Goal: Task Accomplishment & Management: Use online tool/utility

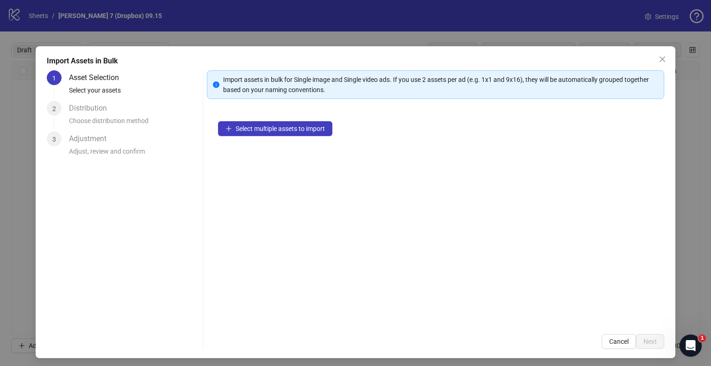
click at [424, 27] on div "Import Assets in Bulk 1 Asset Selection Select your assets 2 Distribution Choos…" at bounding box center [355, 183] width 711 height 366
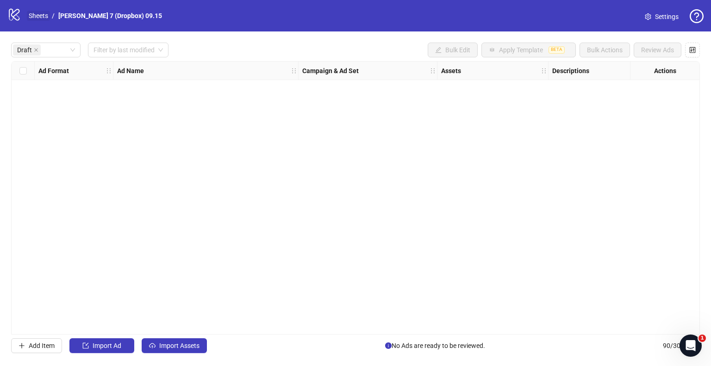
click at [34, 17] on link "Sheets" at bounding box center [38, 16] width 23 height 10
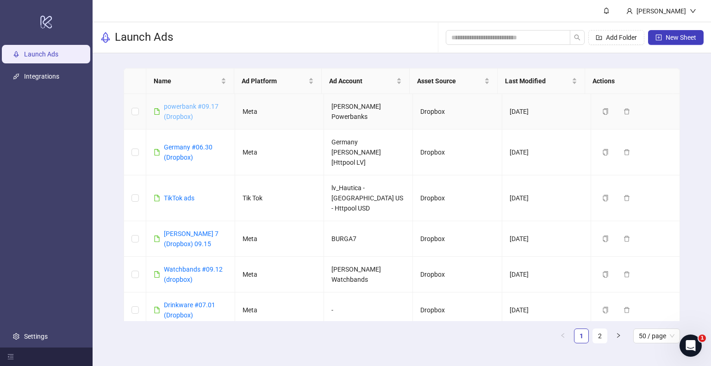
click at [195, 108] on link "powerbank #09.17 (Dropbox)" at bounding box center [191, 112] width 55 height 18
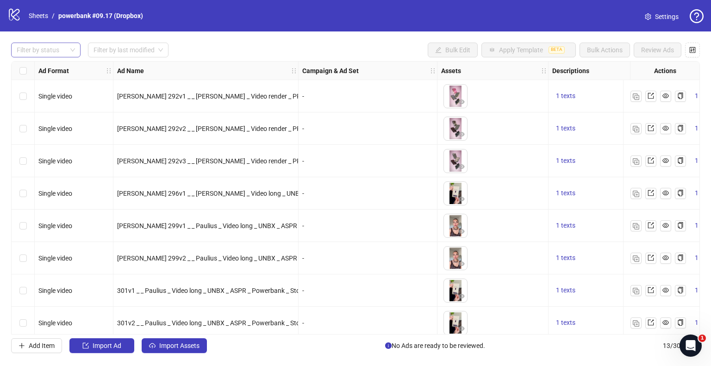
click at [31, 48] on div at bounding box center [41, 49] width 56 height 13
click at [27, 67] on div "Draft" at bounding box center [46, 68] width 55 height 10
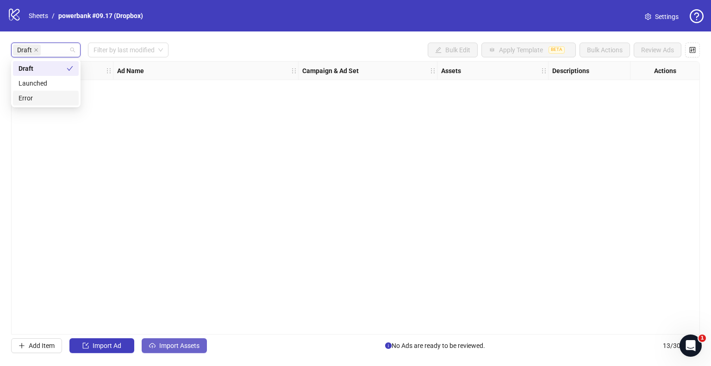
click at [162, 342] on span "Import Assets" at bounding box center [179, 345] width 40 height 7
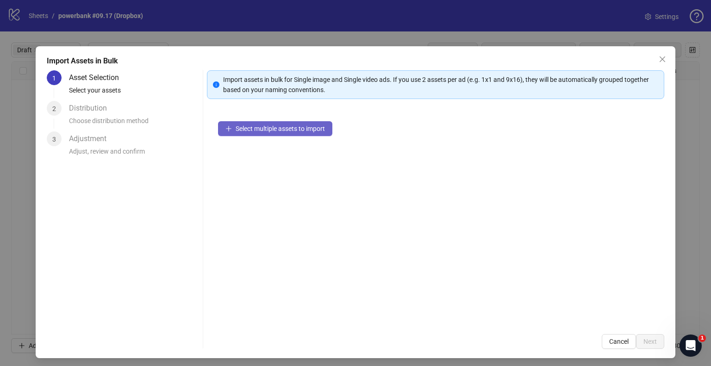
click at [265, 133] on button "Select multiple assets to import" at bounding box center [275, 128] width 114 height 15
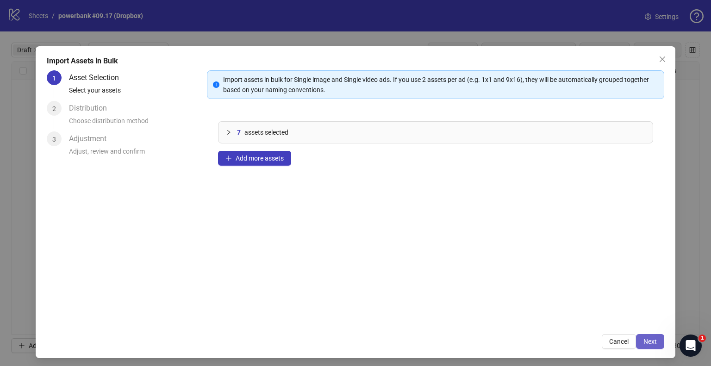
click at [646, 343] on span "Next" at bounding box center [649, 341] width 13 height 7
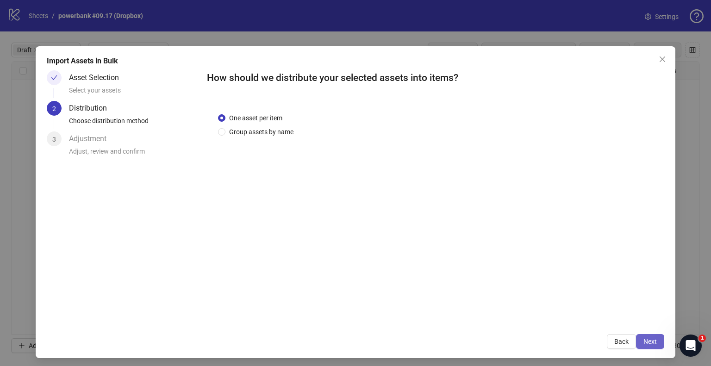
click at [651, 341] on button "Next" at bounding box center [650, 341] width 28 height 15
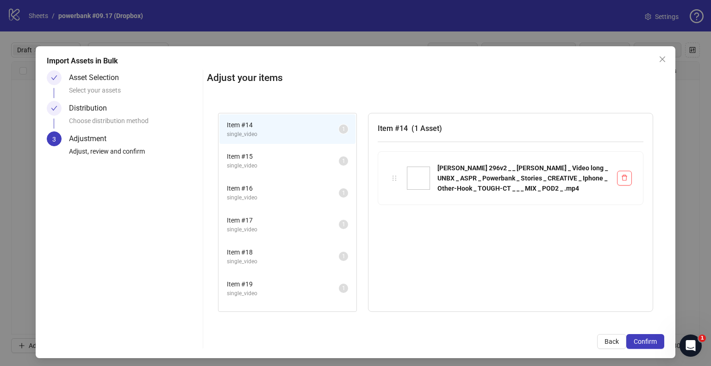
click at [651, 341] on button "Confirm" at bounding box center [645, 341] width 38 height 15
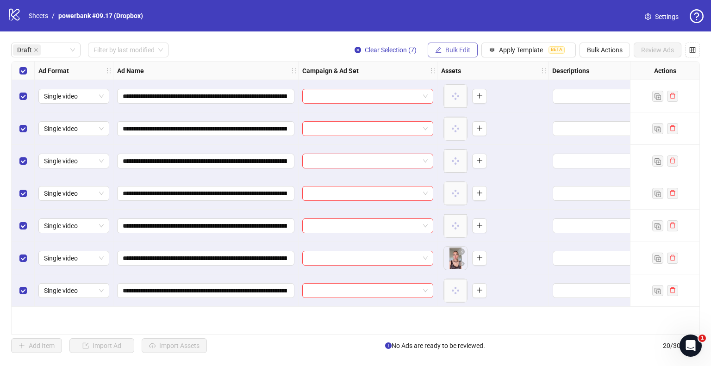
click at [444, 49] on button "Bulk Edit" at bounding box center [452, 50] width 50 height 15
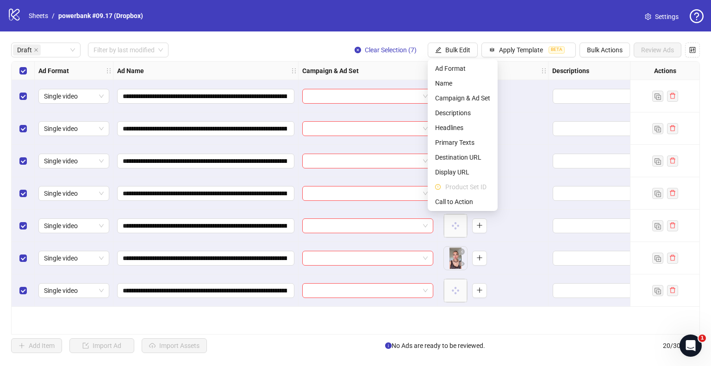
click at [457, 210] on ul "Ad Format Name Campaign & Ad Set Descriptions Headlines Primary Texts Destinati…" at bounding box center [462, 135] width 70 height 152
click at [457, 206] on span "Call to Action" at bounding box center [462, 202] width 55 height 10
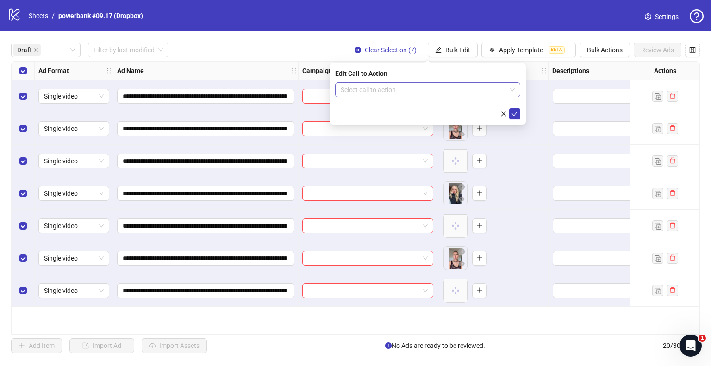
click at [392, 87] on input "search" at bounding box center [423, 90] width 166 height 14
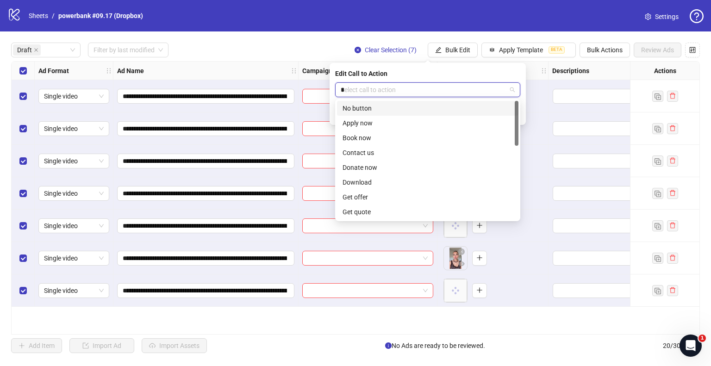
type input "**"
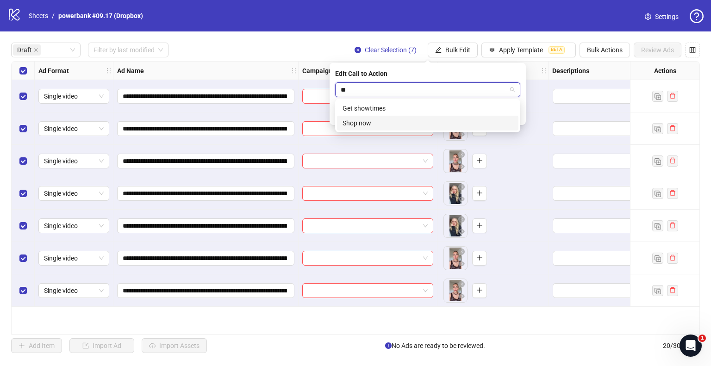
click at [370, 122] on div "Shop now" at bounding box center [427, 123] width 170 height 10
click at [516, 113] on icon "check" at bounding box center [514, 114] width 6 height 6
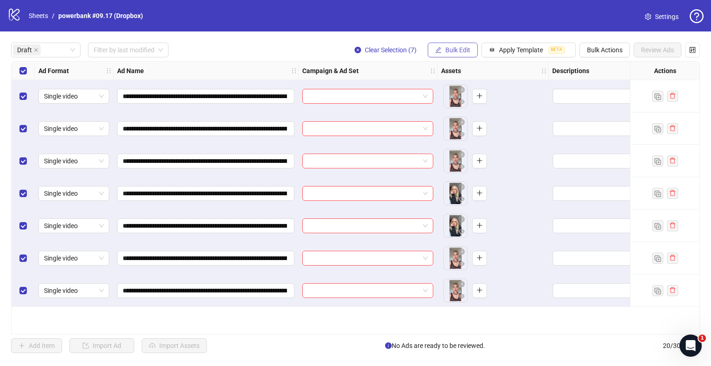
click at [452, 48] on span "Bulk Edit" at bounding box center [457, 49] width 25 height 7
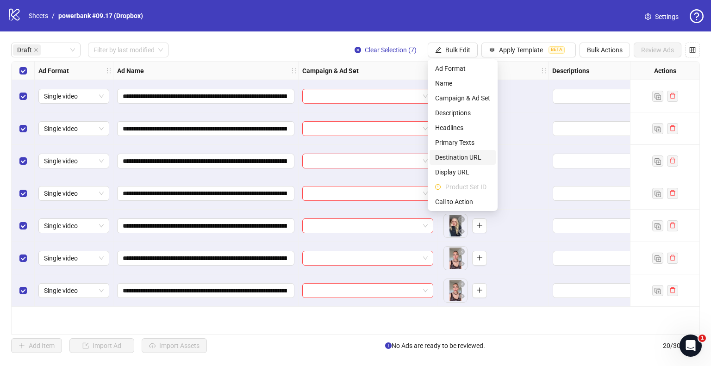
click at [458, 160] on span "Destination URL" at bounding box center [462, 157] width 55 height 10
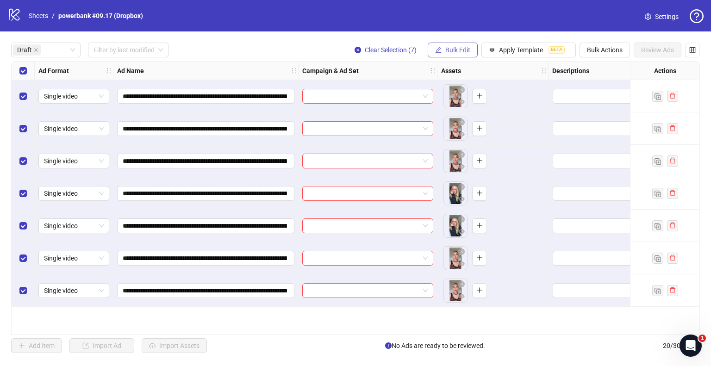
click at [464, 48] on span "Bulk Edit" at bounding box center [457, 49] width 25 height 7
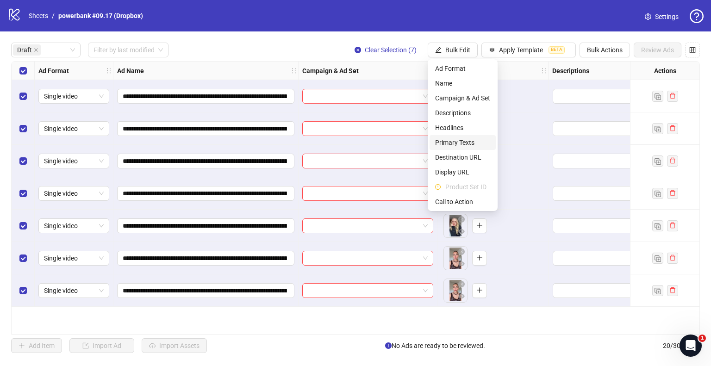
click at [452, 146] on span "Primary Texts" at bounding box center [462, 142] width 55 height 10
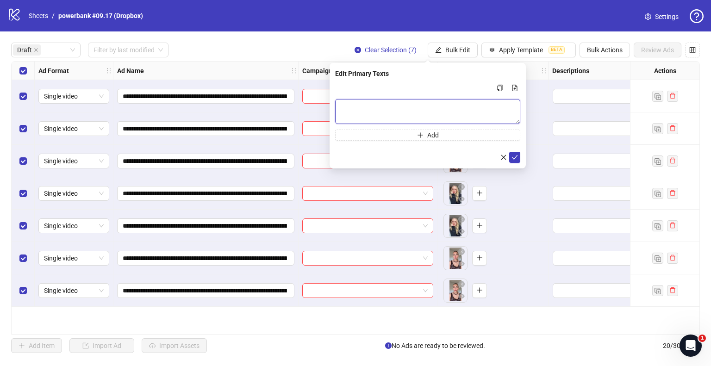
click at [398, 101] on textarea "Multi-text input container - paste or copy values" at bounding box center [427, 111] width 185 height 25
paste textarea "**********"
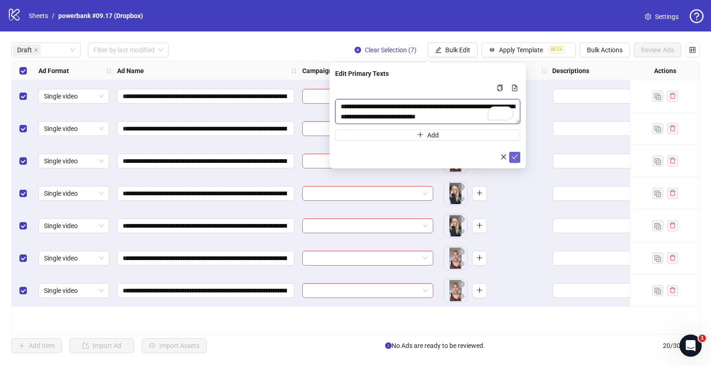
type textarea "**********"
click at [513, 157] on icon "check" at bounding box center [514, 157] width 6 height 6
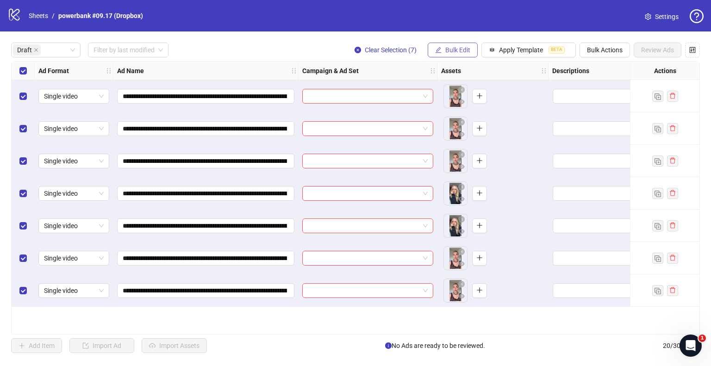
click at [459, 49] on span "Bulk Edit" at bounding box center [457, 49] width 25 height 7
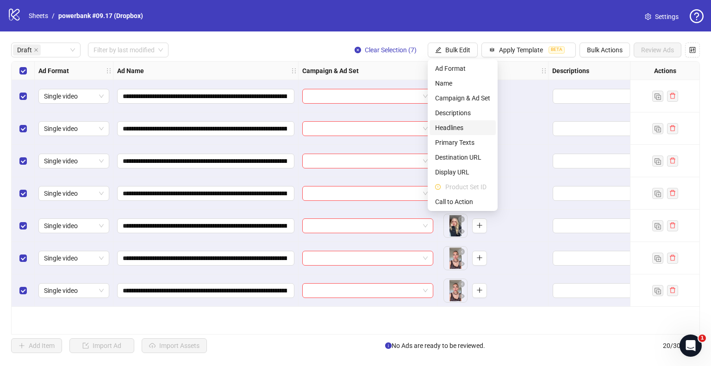
click at [440, 126] on span "Headlines" at bounding box center [462, 128] width 55 height 10
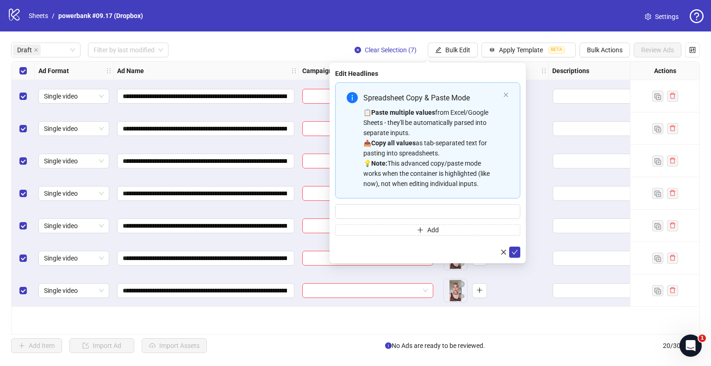
click at [429, 98] on div "Spreadsheet Copy & Paste Mode" at bounding box center [431, 98] width 136 height 12
click at [377, 209] on input "Multi-input container - paste or copy values" at bounding box center [427, 211] width 185 height 15
paste input "**********"
type input "**********"
click at [513, 252] on icon "check" at bounding box center [514, 252] width 6 height 6
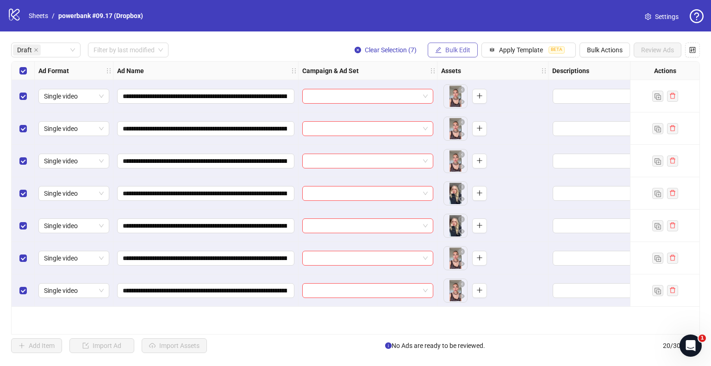
click at [458, 49] on span "Bulk Edit" at bounding box center [457, 49] width 25 height 7
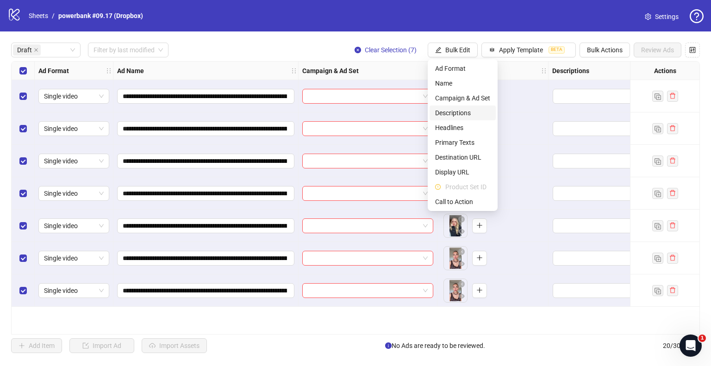
click at [453, 109] on span "Descriptions" at bounding box center [462, 113] width 55 height 10
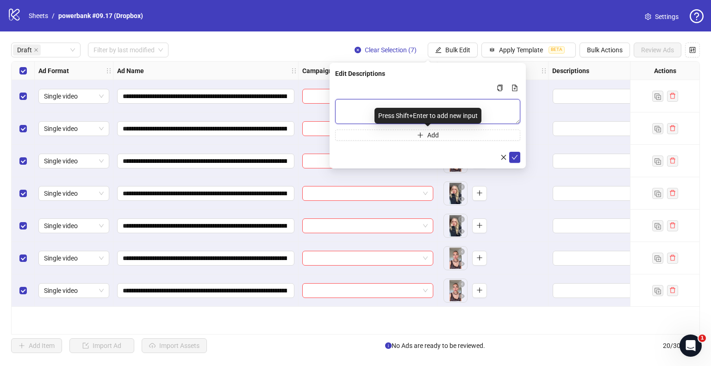
click at [495, 112] on textarea "Multi-text input container - paste or copy values" at bounding box center [427, 111] width 185 height 25
paste textarea "**********"
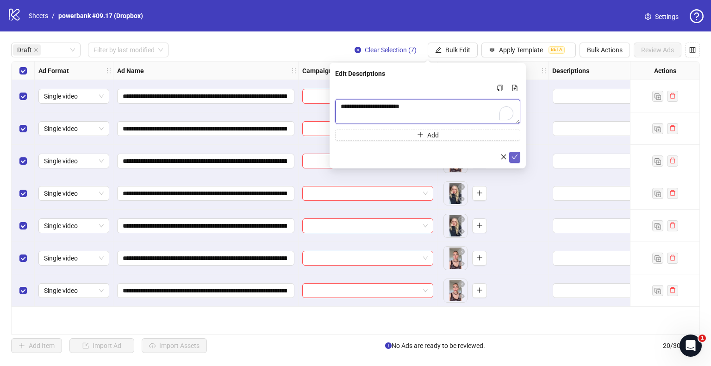
type textarea "**********"
click at [512, 157] on icon "check" at bounding box center [514, 157] width 6 height 6
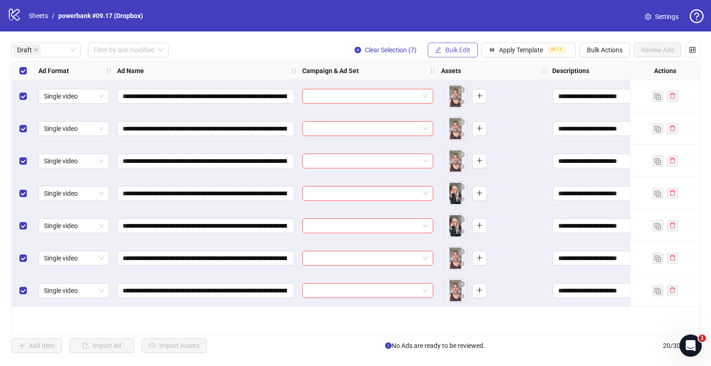
click at [463, 51] on span "Bulk Edit" at bounding box center [457, 49] width 25 height 7
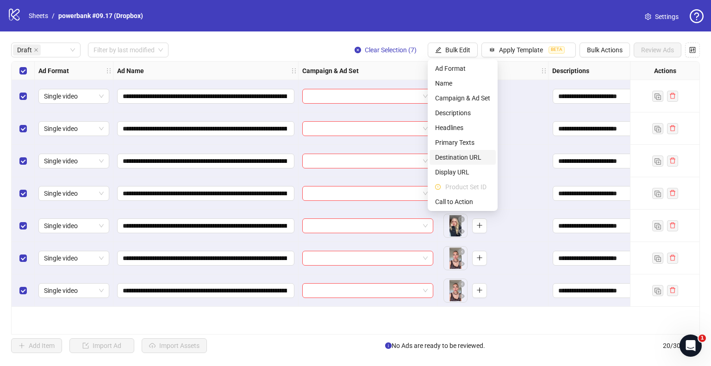
click at [463, 154] on span "Destination URL" at bounding box center [462, 157] width 55 height 10
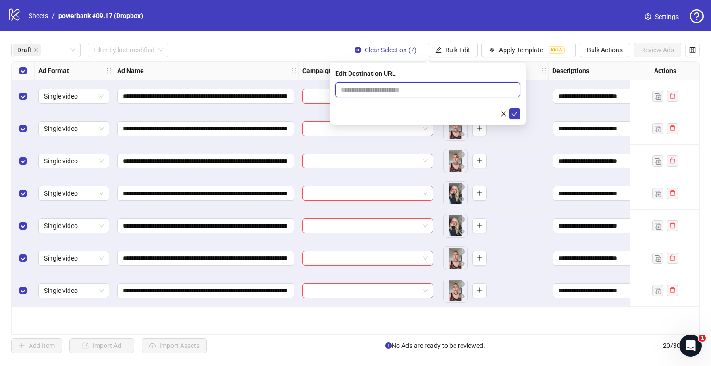
click at [476, 93] on input "text" at bounding box center [423, 90] width 167 height 10
paste input "**********"
type input "**********"
click at [511, 114] on button "submit" at bounding box center [514, 113] width 11 height 11
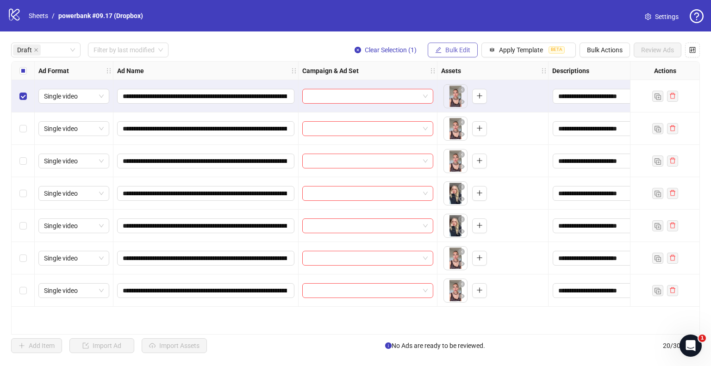
click at [439, 45] on button "Bulk Edit" at bounding box center [452, 50] width 50 height 15
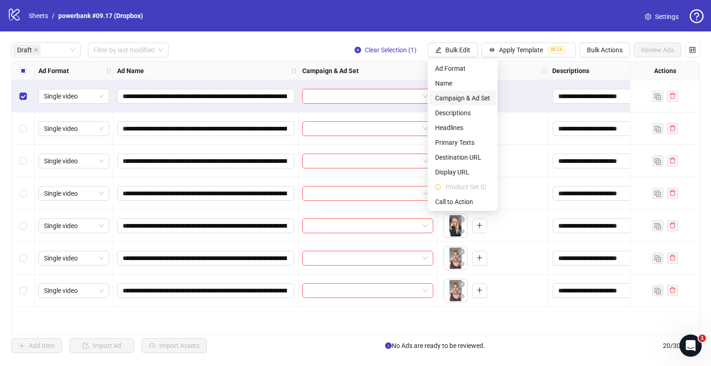
click at [458, 94] on span "Campaign & Ad Set" at bounding box center [462, 98] width 55 height 10
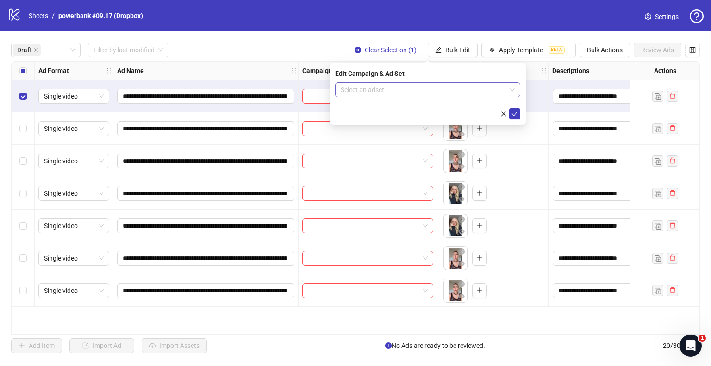
click at [393, 90] on input "search" at bounding box center [423, 90] width 166 height 14
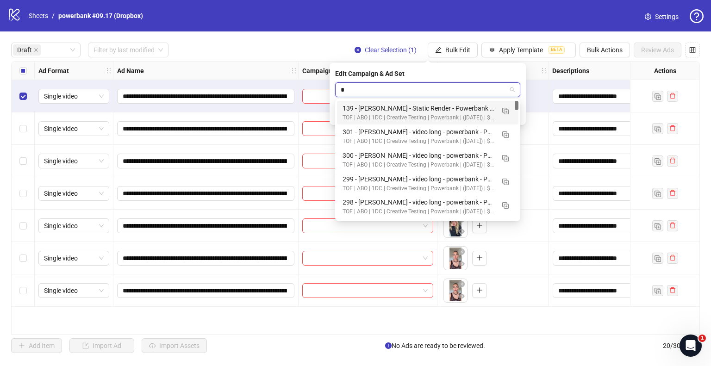
type input "**"
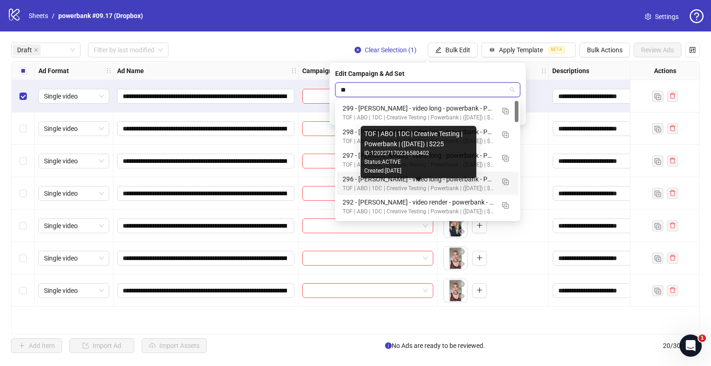
click at [386, 180] on div "296 - [PERSON_NAME] - video long - powerbank - POD2 [DATE]" at bounding box center [418, 179] width 152 height 10
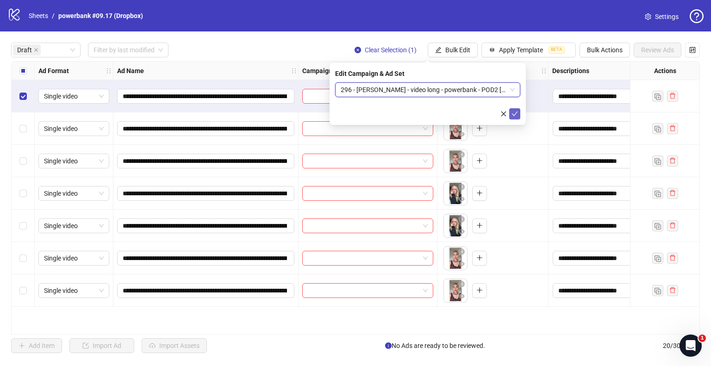
click at [516, 111] on icon "check" at bounding box center [514, 114] width 6 height 6
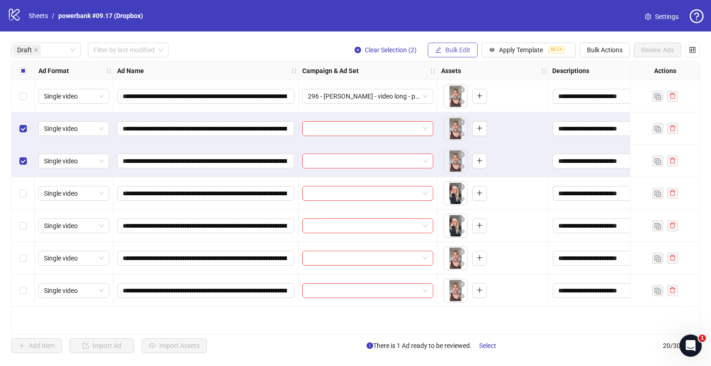
click at [436, 50] on icon "edit" at bounding box center [438, 50] width 6 height 6
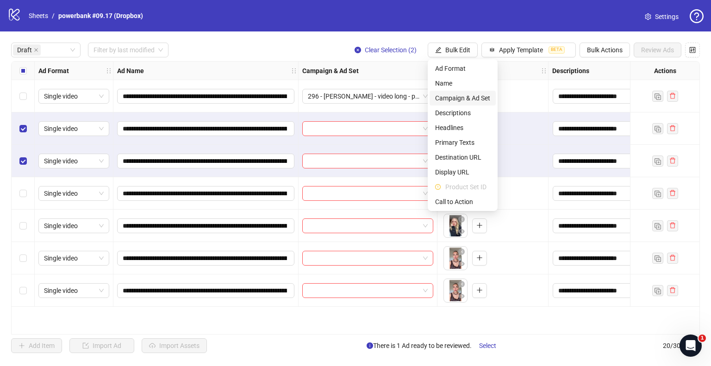
click at [459, 99] on span "Campaign & Ad Set" at bounding box center [462, 98] width 55 height 10
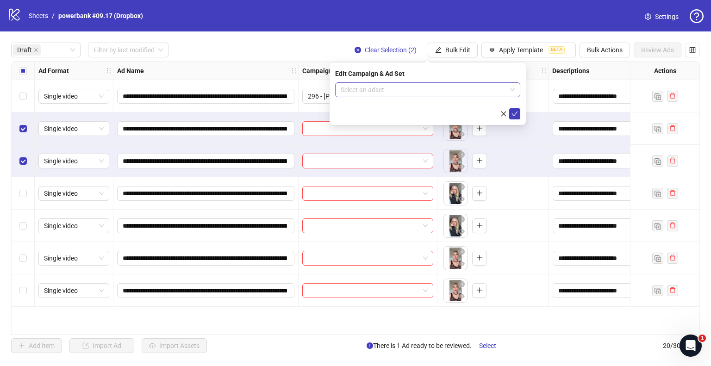
click at [421, 89] on input "search" at bounding box center [423, 90] width 166 height 14
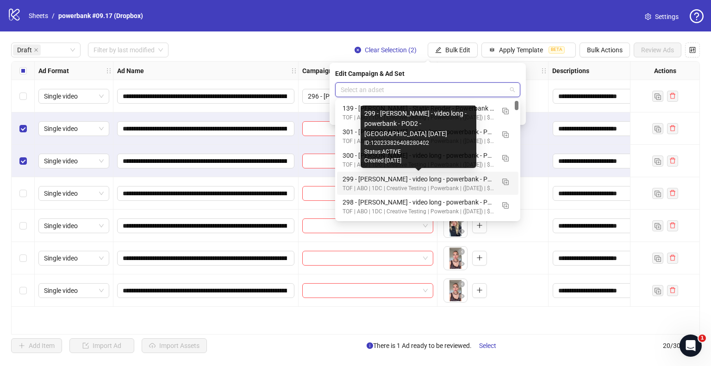
scroll to position [46, 0]
click at [373, 175] on div "297 - [PERSON_NAME] - video long - powerbank - POD2 - [GEOGRAPHIC_DATA] [DATE]" at bounding box center [418, 179] width 152 height 10
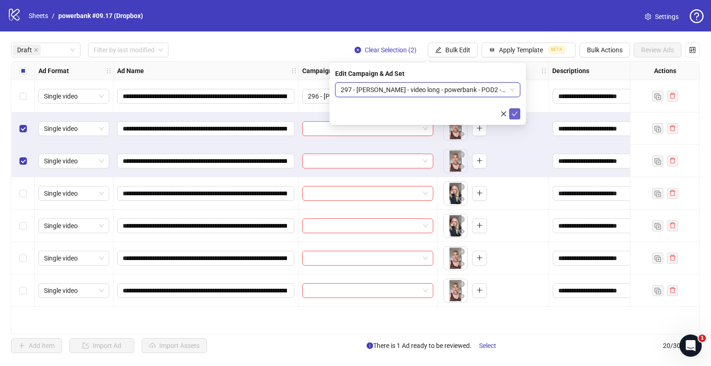
click at [514, 116] on icon "check" at bounding box center [514, 114] width 6 height 6
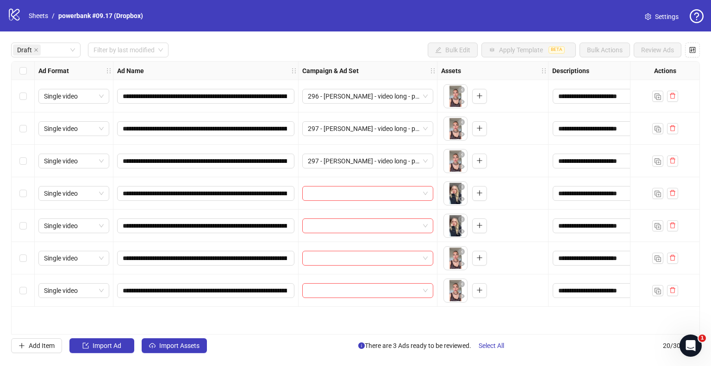
click at [21, 182] on div "Select row 4" at bounding box center [23, 193] width 23 height 32
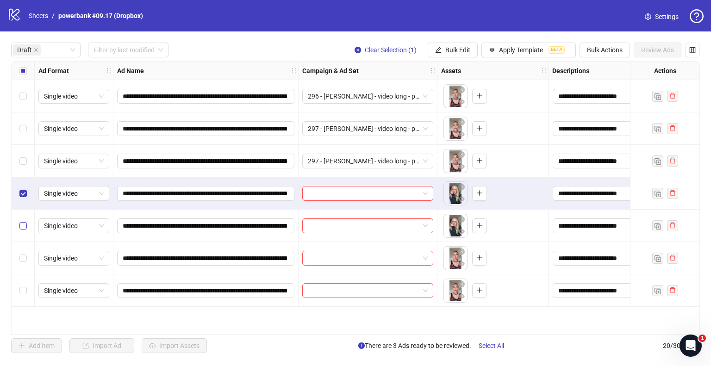
click at [22, 221] on label "Select row 5" at bounding box center [22, 226] width 7 height 10
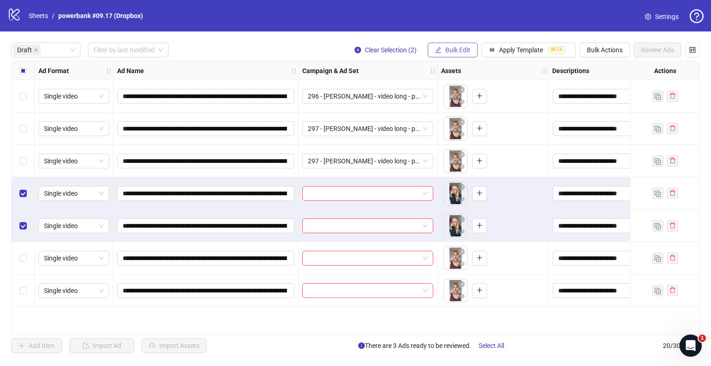
click at [463, 49] on span "Bulk Edit" at bounding box center [457, 49] width 25 height 7
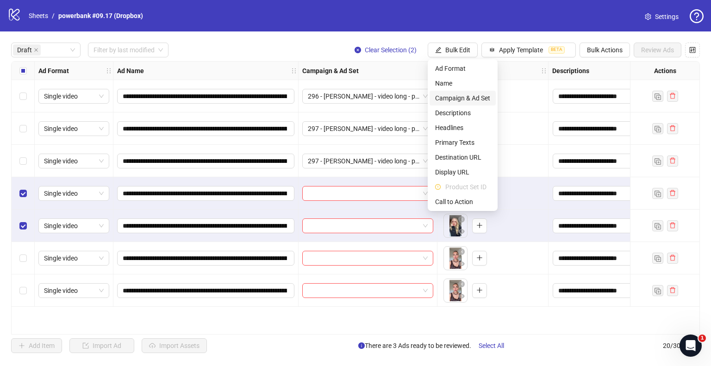
click at [446, 99] on span "Campaign & Ad Set" at bounding box center [462, 98] width 55 height 10
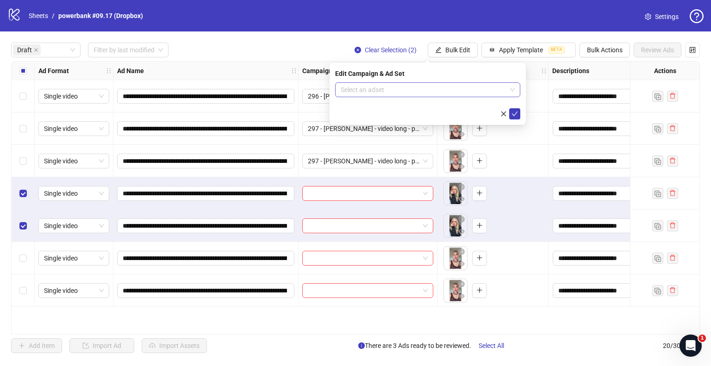
click at [450, 85] on input "search" at bounding box center [423, 90] width 166 height 14
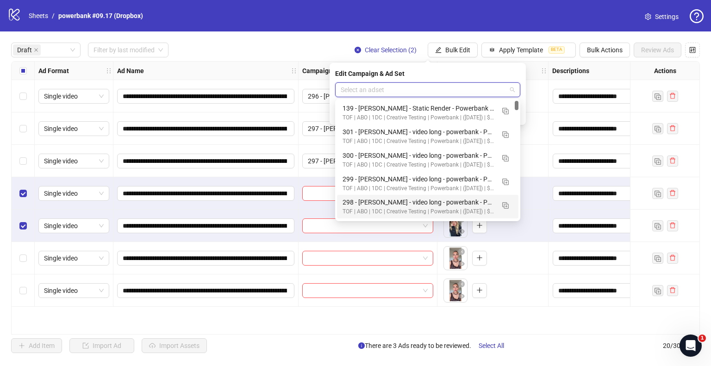
click at [381, 205] on div "298 - [PERSON_NAME] - video long - powerbank - POD2 - [GEOGRAPHIC_DATA] [DATE]" at bounding box center [418, 202] width 152 height 10
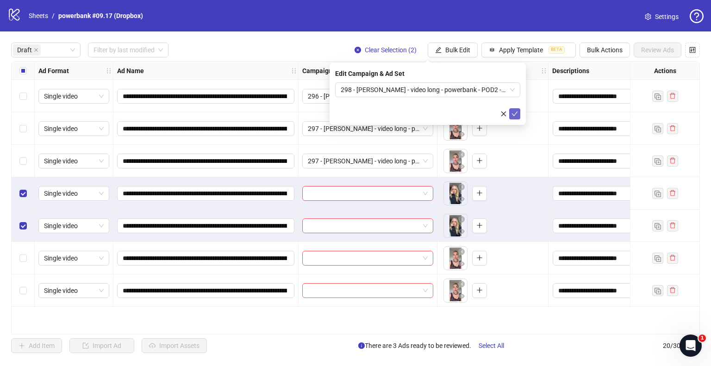
click at [517, 113] on icon "check" at bounding box center [514, 114] width 6 height 6
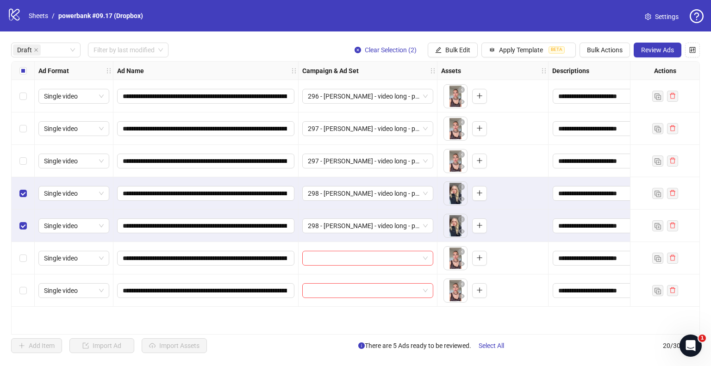
click at [27, 73] on div "Select all rows" at bounding box center [23, 71] width 23 height 19
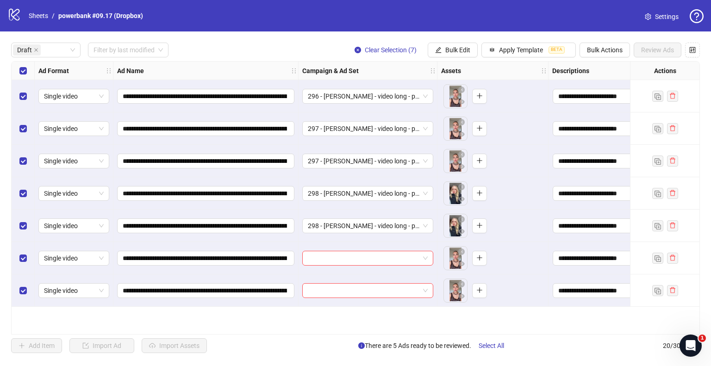
click at [27, 73] on div "Select all rows" at bounding box center [23, 71] width 23 height 19
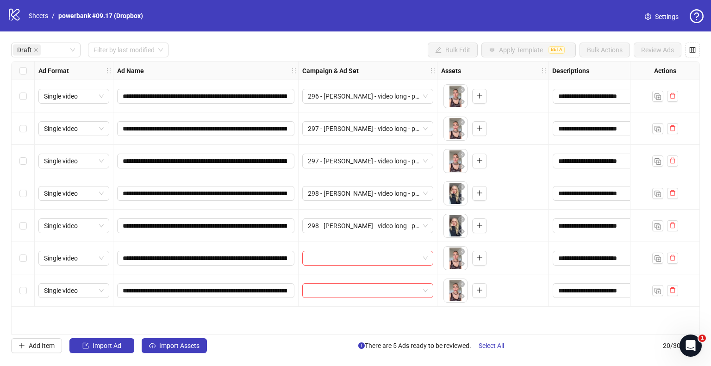
click at [28, 257] on div "Select row 6" at bounding box center [23, 258] width 23 height 32
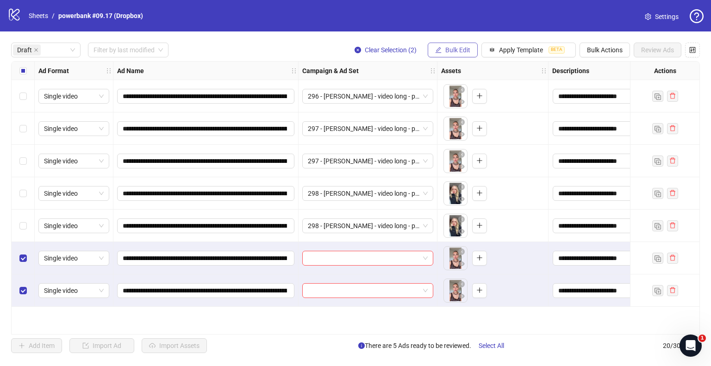
click at [450, 49] on span "Bulk Edit" at bounding box center [457, 49] width 25 height 7
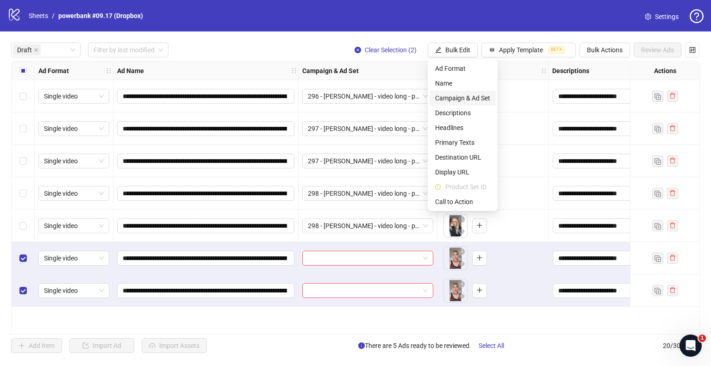
click at [468, 95] on span "Campaign & Ad Set" at bounding box center [462, 98] width 55 height 10
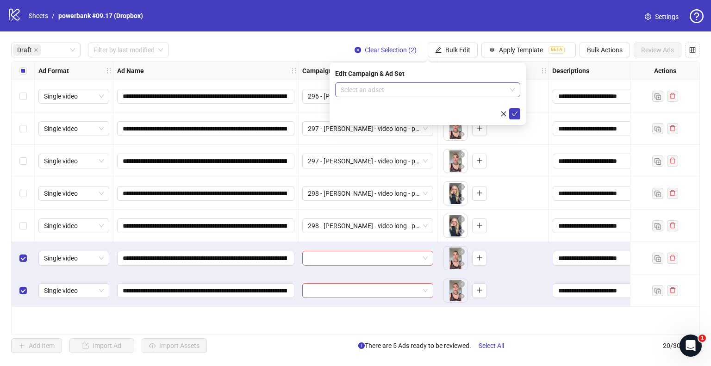
click at [412, 86] on input "search" at bounding box center [423, 90] width 166 height 14
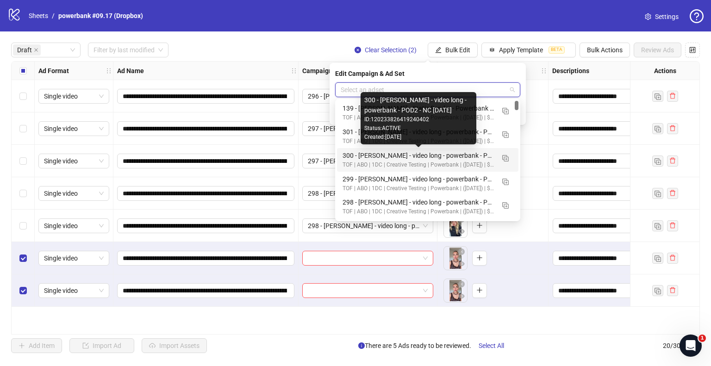
click at [421, 159] on div "300 - [PERSON_NAME] - video long - powerbank - POD2 - NC [DATE]" at bounding box center [418, 155] width 152 height 10
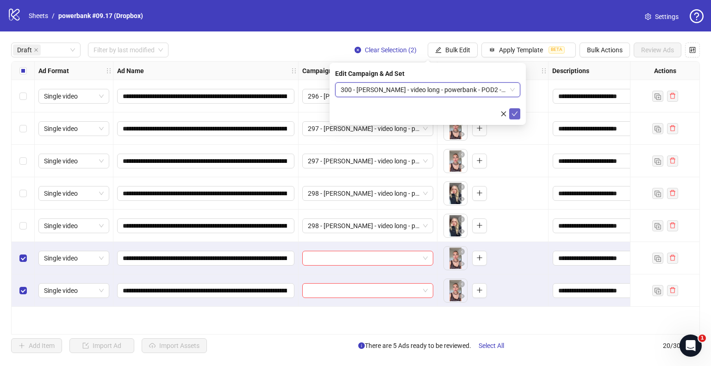
click at [514, 115] on icon "check" at bounding box center [515, 113] width 6 height 5
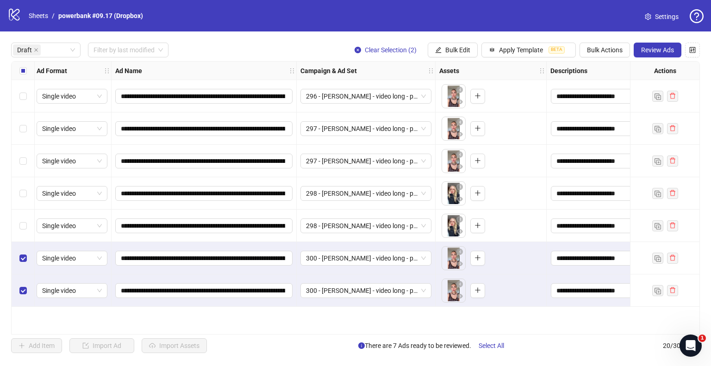
scroll to position [0, 0]
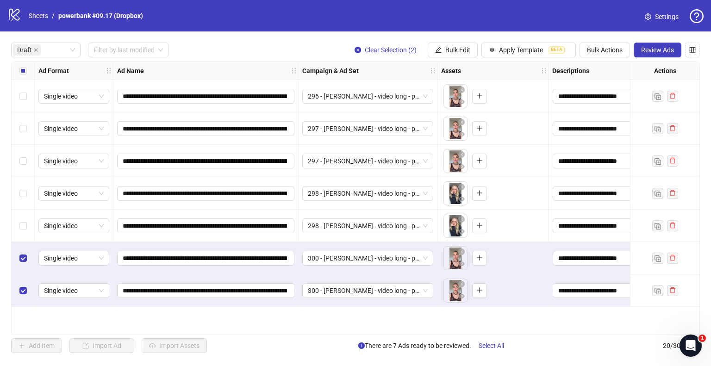
click at [19, 69] on div "Select all rows" at bounding box center [23, 71] width 23 height 19
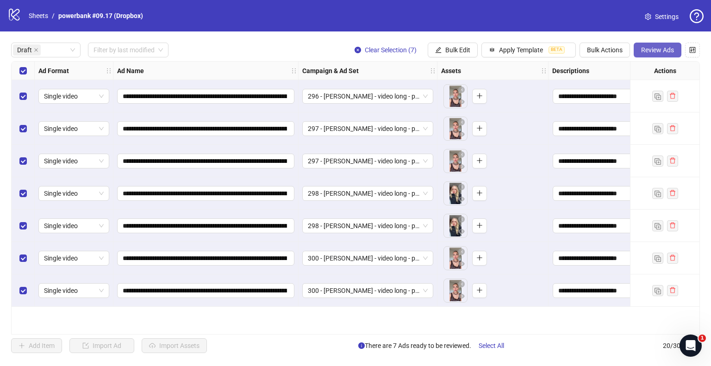
click at [646, 48] on span "Review Ads" at bounding box center [657, 49] width 33 height 7
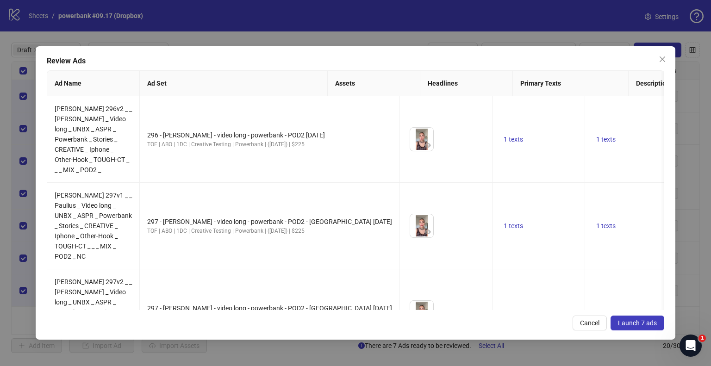
click at [636, 321] on span "Launch 7 ads" at bounding box center [637, 322] width 39 height 7
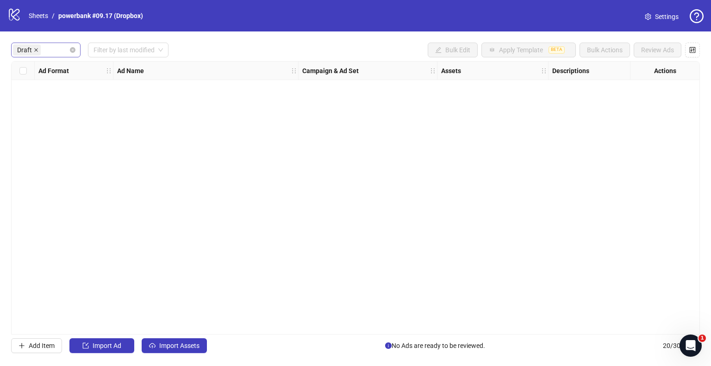
click at [34, 50] on icon "close" at bounding box center [36, 50] width 4 height 4
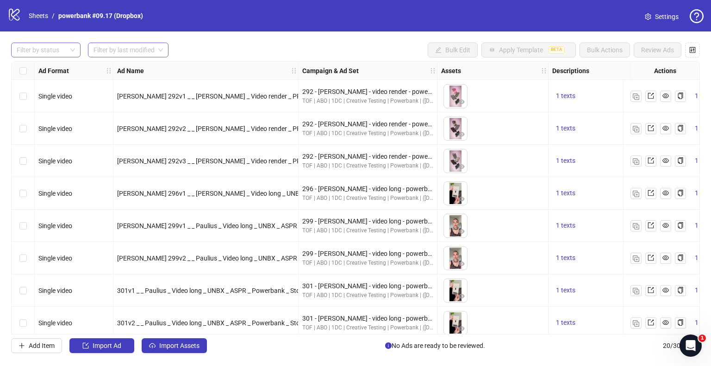
click at [131, 49] on input "search" at bounding box center [123, 50] width 61 height 14
click at [121, 69] on div "[DATE]" at bounding box center [128, 68] width 66 height 10
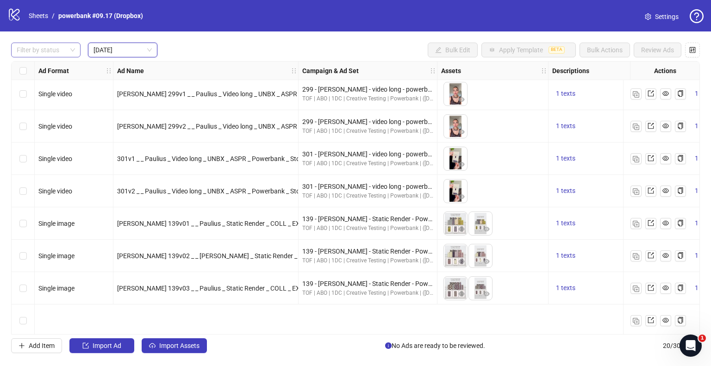
scroll to position [46, 0]
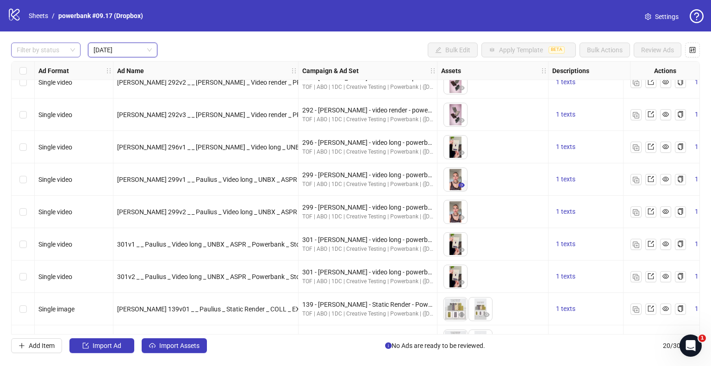
click at [461, 186] on icon "eye" at bounding box center [461, 185] width 6 height 6
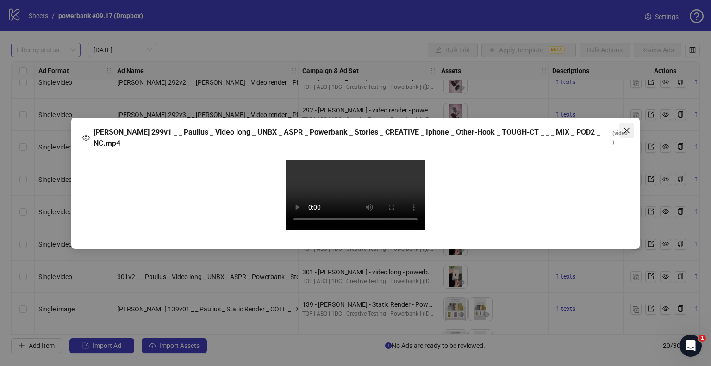
click at [626, 127] on icon "close" at bounding box center [626, 130] width 7 height 7
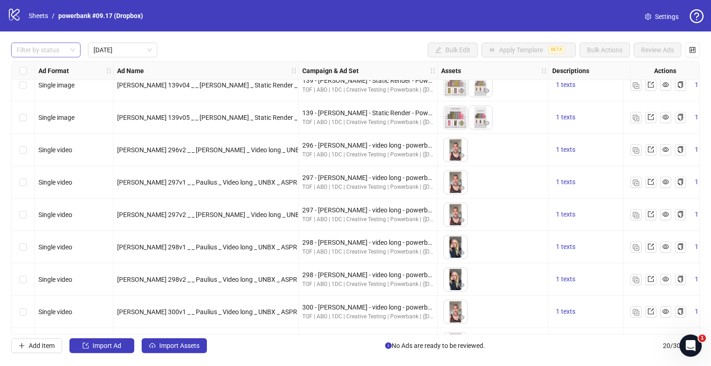
scroll to position [397, 0]
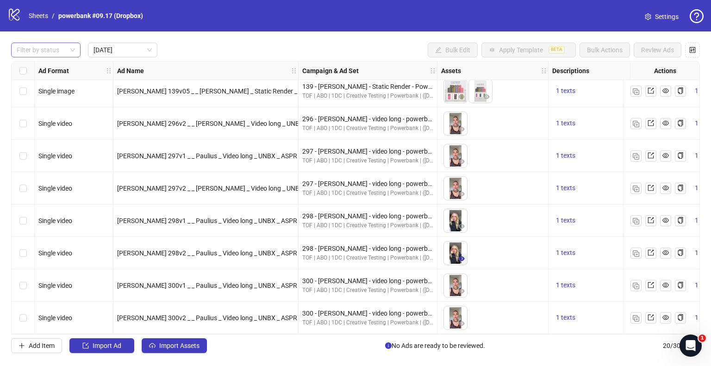
click at [463, 255] on icon "eye" at bounding box center [461, 258] width 6 height 6
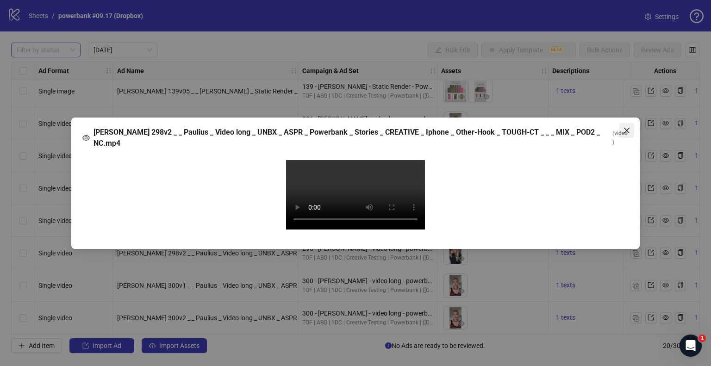
click at [627, 127] on icon "close" at bounding box center [626, 130] width 7 height 7
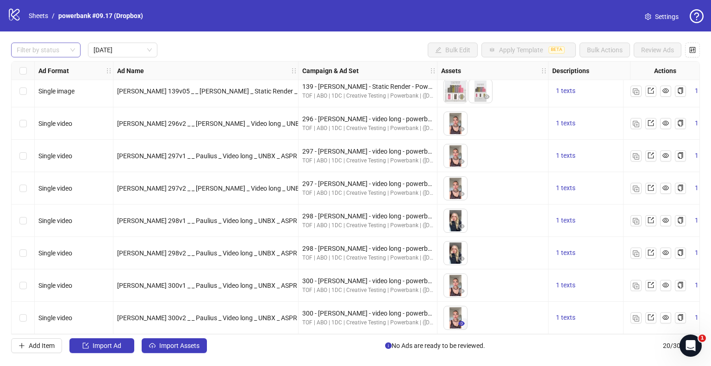
click at [462, 321] on icon "eye" at bounding box center [461, 323] width 6 height 5
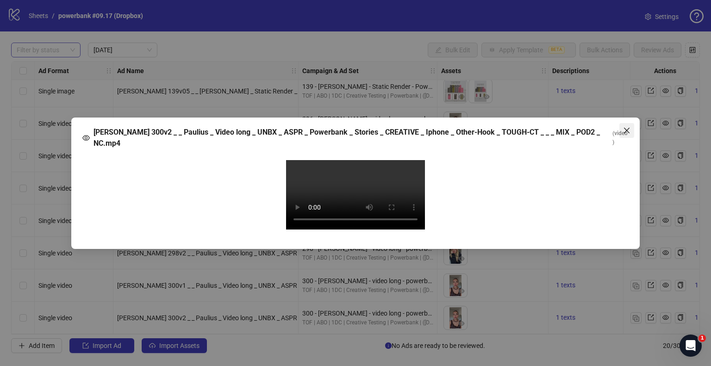
click at [625, 127] on icon "close" at bounding box center [627, 130] width 6 height 6
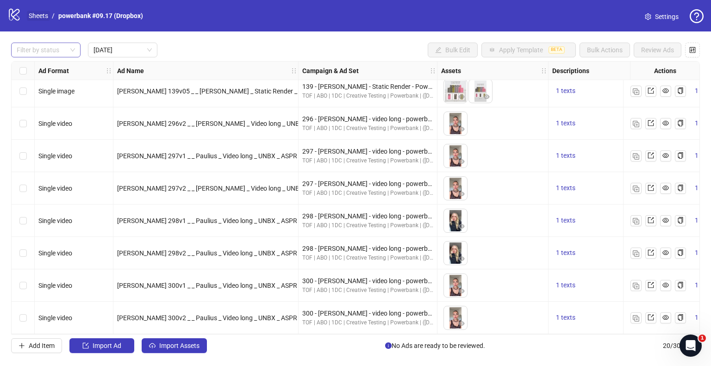
click at [41, 12] on link "Sheets" at bounding box center [38, 16] width 23 height 10
